Goal: Information Seeking & Learning: Learn about a topic

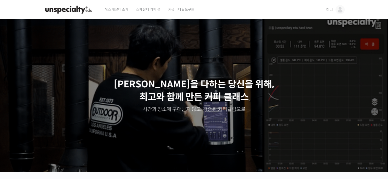
click at [330, 13] on link "미니" at bounding box center [335, 9] width 18 height 19
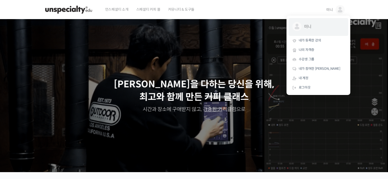
click at [330, 25] on span "미니" at bounding box center [323, 27] width 38 height 10
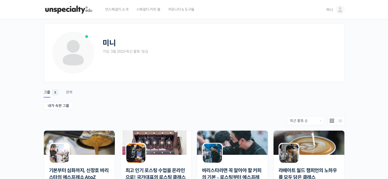
click at [329, 11] on span "미니" at bounding box center [329, 9] width 7 height 5
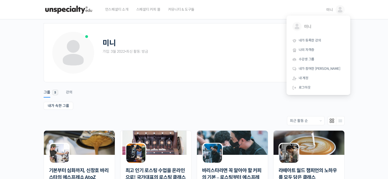
click at [222, 57] on div "미니 가입: 3월 2022 • 최신 활동: 방금" at bounding box center [220, 52] width 234 height 43
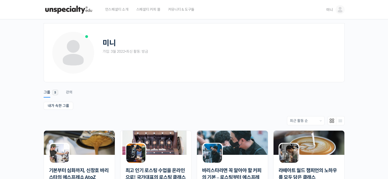
click at [334, 10] on link "미니" at bounding box center [335, 9] width 18 height 19
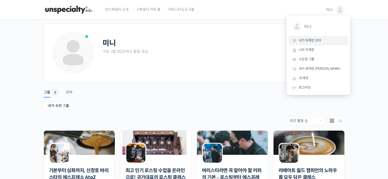
click at [310, 39] on span "내가 등록한 강의" at bounding box center [310, 40] width 22 height 4
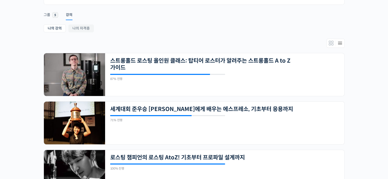
scroll to position [77, 0]
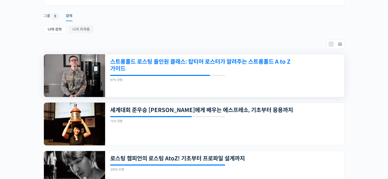
click at [273, 65] on link "스트롱홀드 로스팅 올인원 클래스: 탑티어 로스터가 알려주는 스트롱홀드 A to Z 가이드" at bounding box center [201, 65] width 183 height 14
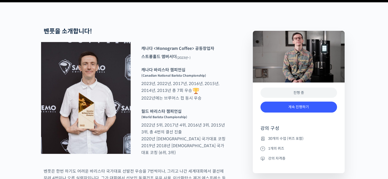
scroll to position [255, 0]
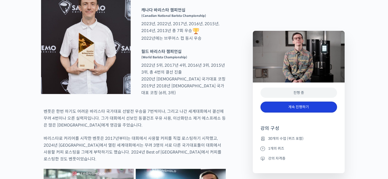
click at [282, 107] on link "계속 진행하기" at bounding box center [298, 107] width 77 height 11
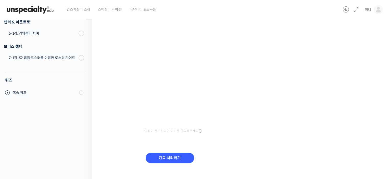
scroll to position [80, 0]
